Goal: Information Seeking & Learning: Find specific page/section

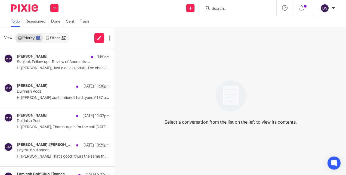
click at [56, 39] on link "Other 37" at bounding box center [55, 38] width 25 height 9
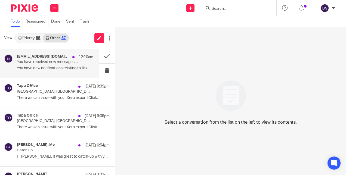
click at [72, 67] on p "You have new notifications relating to Tax..." at bounding box center [55, 68] width 76 height 5
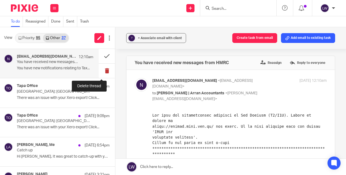
click at [102, 71] on button at bounding box center [107, 71] width 16 height 14
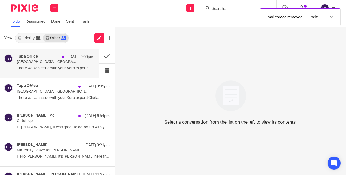
click at [67, 64] on p "[GEOGRAPHIC_DATA]: [GEOGRAPHIC_DATA]: POS 2 Report 186" at bounding box center [47, 62] width 61 height 5
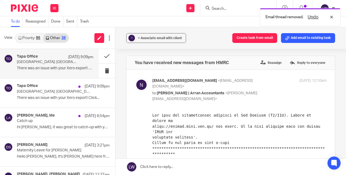
click at [43, 60] on p "[GEOGRAPHIC_DATA]: [GEOGRAPHIC_DATA]: POS 2 Report 186" at bounding box center [47, 62] width 61 height 5
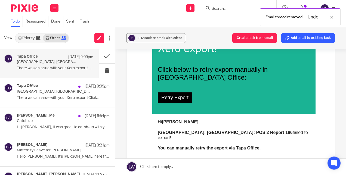
scroll to position [109, 0]
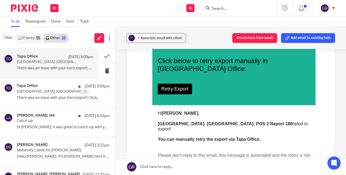
click at [171, 84] on link "Retry Export" at bounding box center [175, 89] width 34 height 11
click at [183, 84] on link "Retry Export" at bounding box center [175, 89] width 34 height 11
click at [55, 64] on p "[GEOGRAPHIC_DATA]: [GEOGRAPHIC_DATA]: POS 2 Report 186" at bounding box center [47, 62] width 61 height 5
click at [101, 70] on button at bounding box center [107, 71] width 16 height 14
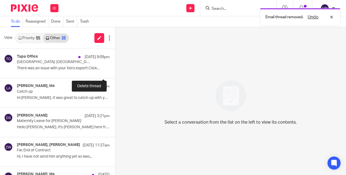
click at [115, 70] on button at bounding box center [117, 71] width 4 height 14
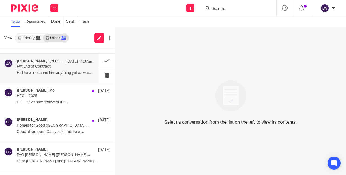
scroll to position [0, 0]
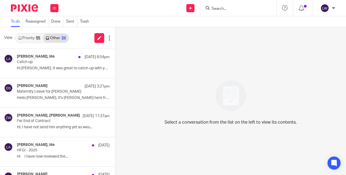
click at [31, 39] on link "Priority 95" at bounding box center [28, 38] width 27 height 9
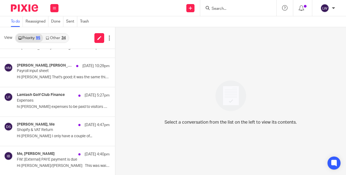
scroll to position [82, 0]
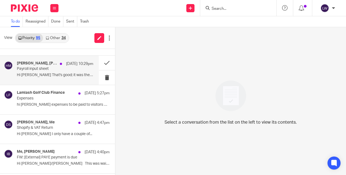
click at [56, 73] on p "Hi [PERSON_NAME] That's good; it was the same thing as..." at bounding box center [55, 75] width 76 height 5
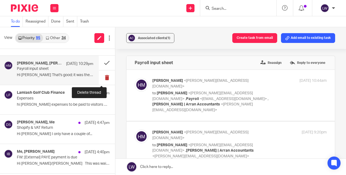
scroll to position [0, 0]
click at [102, 76] on button at bounding box center [107, 77] width 16 height 14
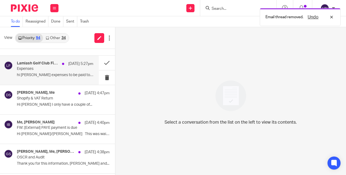
click at [58, 75] on p "hi [PERSON_NAME] expenses to be paid to visitors who..." at bounding box center [55, 75] width 76 height 5
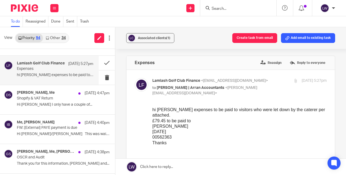
click at [56, 64] on h4 "Lamlash Golf Club Finance" at bounding box center [41, 63] width 48 height 5
click at [101, 61] on button at bounding box center [107, 63] width 16 height 14
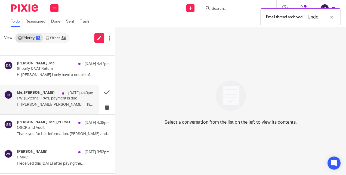
click at [58, 99] on p "FW: [External] PAYE payment is due" at bounding box center [47, 98] width 61 height 5
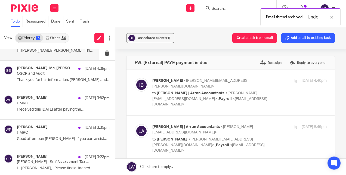
scroll to position [136, 0]
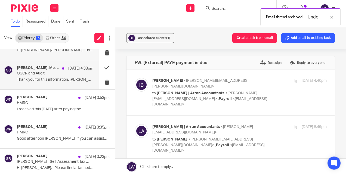
click at [60, 76] on div "[PERSON_NAME], Me, [PERSON_NAME] [DATE] 4:38pm OSCR and Audit Thank you for thi…" at bounding box center [55, 75] width 76 height 18
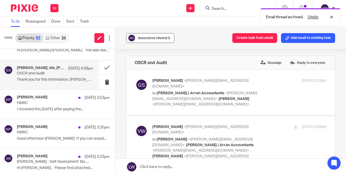
scroll to position [0, 0]
click at [142, 39] on span "Associated clients (1)" at bounding box center [154, 37] width 32 height 3
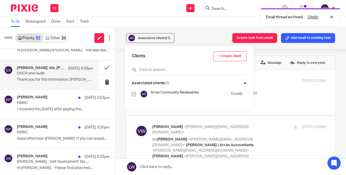
click at [182, 32] on div "Associated clients (1) Create task from email Add email to existing task" at bounding box center [230, 38] width 230 height 22
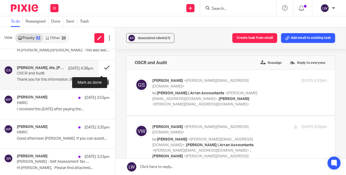
click at [103, 65] on button at bounding box center [107, 67] width 16 height 14
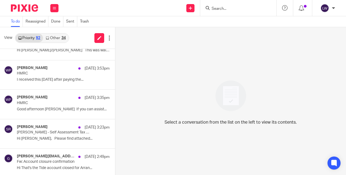
click at [236, 10] on input "Search" at bounding box center [235, 9] width 49 height 5
click at [237, 11] on input "Search" at bounding box center [235, 9] width 49 height 5
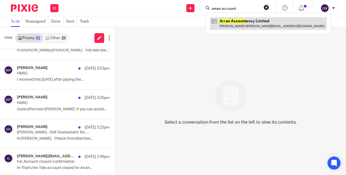
type input "arran account"
click at [235, 21] on link at bounding box center [268, 23] width 117 height 13
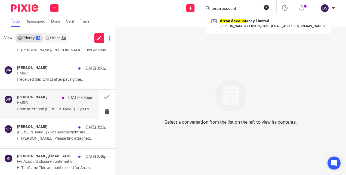
click at [30, 107] on p "Good afternoon [PERSON_NAME] If you can assist..." at bounding box center [55, 109] width 76 height 5
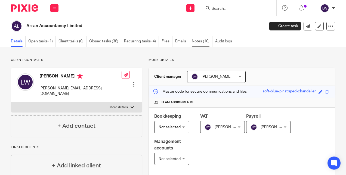
click at [199, 42] on link "Notes (10)" at bounding box center [202, 41] width 21 height 11
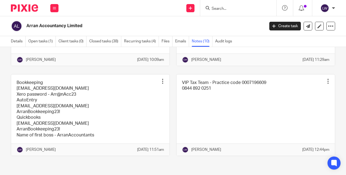
scroll to position [252, 0]
click at [53, 7] on icon at bounding box center [54, 8] width 3 height 3
click at [50, 42] on link "Clients" at bounding box center [53, 41] width 13 height 4
